Goal: Find specific page/section: Find specific page/section

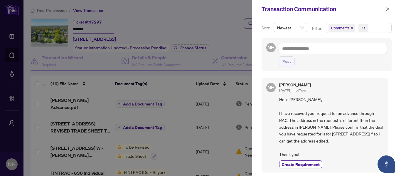
click at [351, 28] on icon "close" at bounding box center [352, 27] width 3 height 3
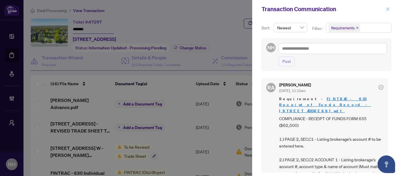
click at [390, 7] on button "button" at bounding box center [388, 9] width 8 height 7
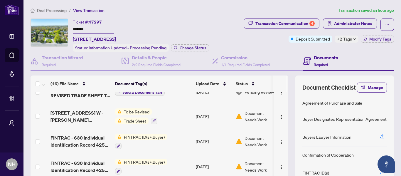
scroll to position [147, 0]
